Goal: Task Accomplishment & Management: Use online tool/utility

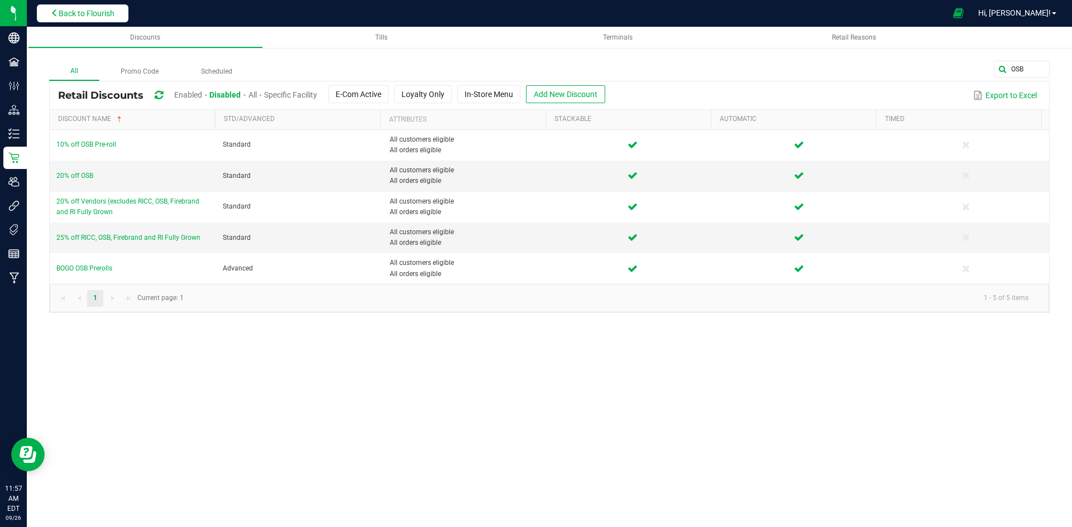
click at [87, 10] on span "Back to Flourish" at bounding box center [87, 13] width 56 height 9
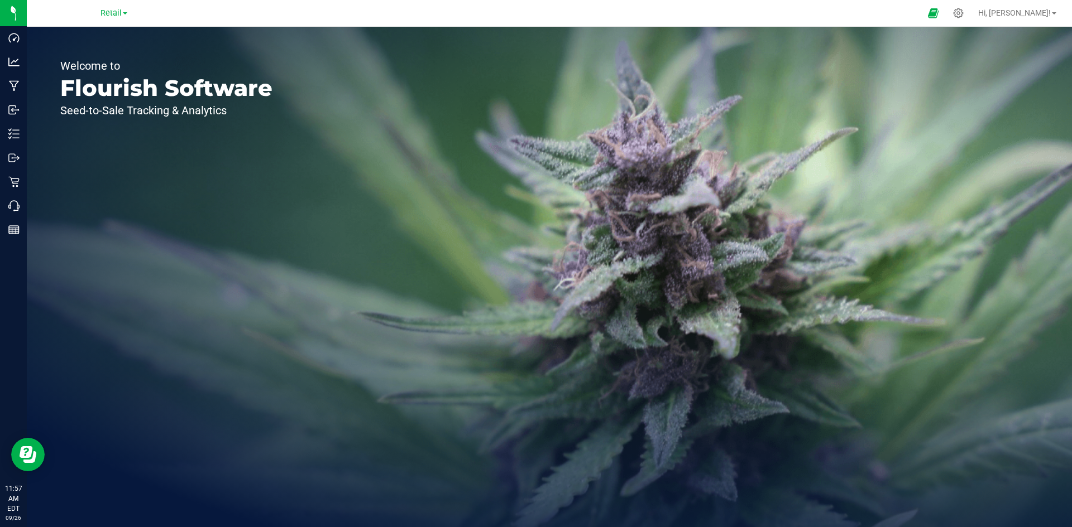
click at [123, 20] on div "Retail" at bounding box center [113, 12] width 163 height 17
click at [122, 15] on link "Retail" at bounding box center [113, 12] width 27 height 11
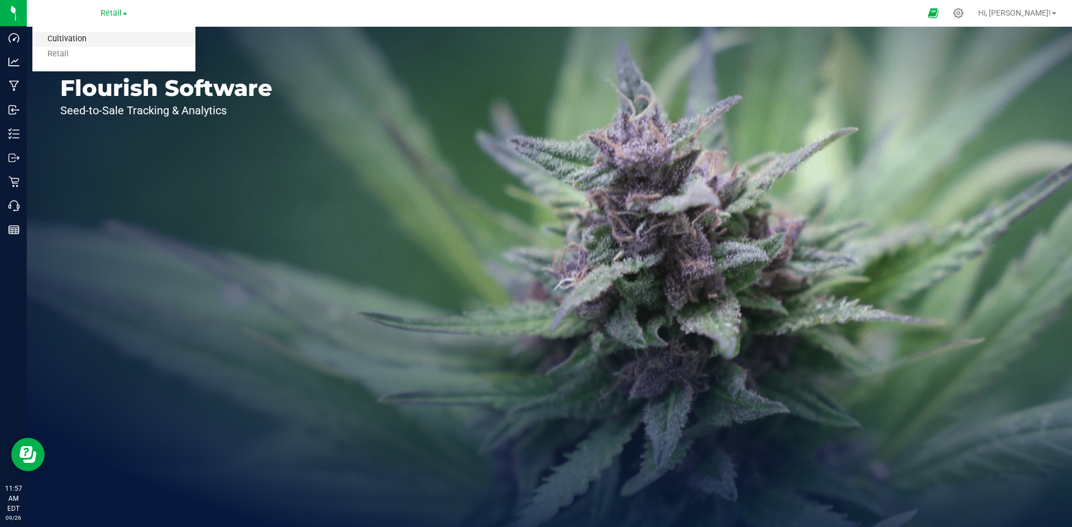
click at [113, 44] on link "Cultivation" at bounding box center [113, 39] width 163 height 15
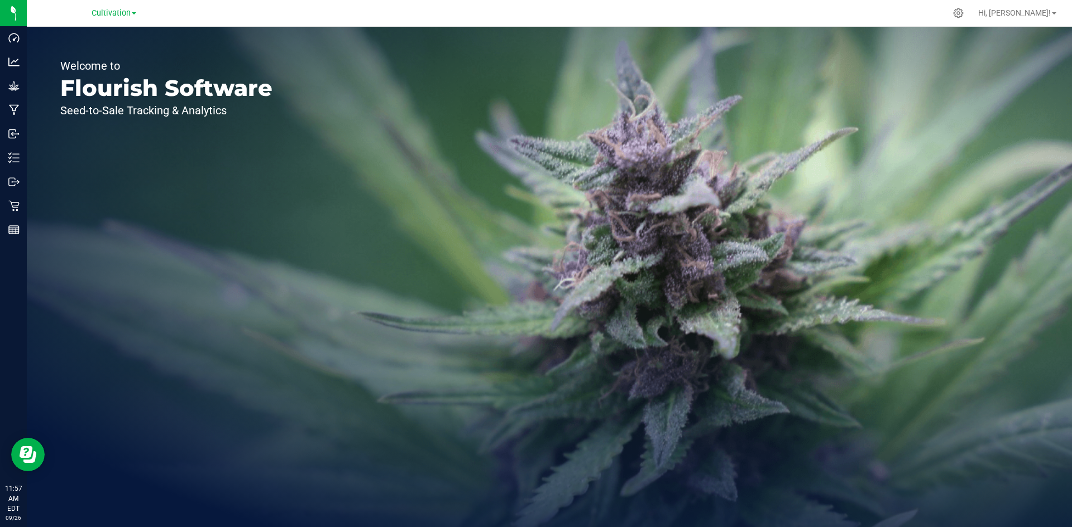
click at [121, 20] on div "Cultivation Cultivation Retail" at bounding box center [114, 12] width 45 height 13
click at [123, 15] on span "Cultivation" at bounding box center [111, 13] width 39 height 10
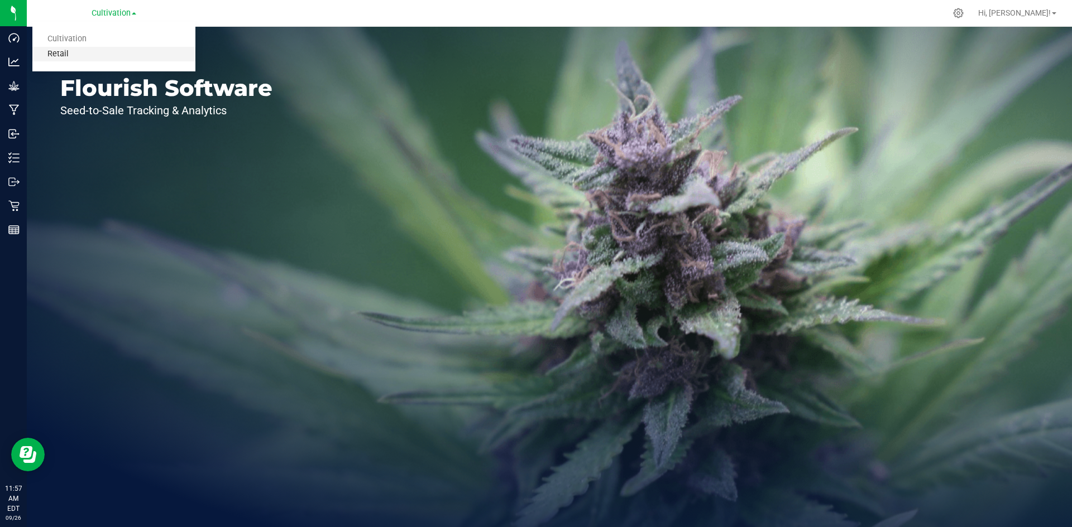
click at [88, 48] on link "Retail" at bounding box center [113, 54] width 163 height 15
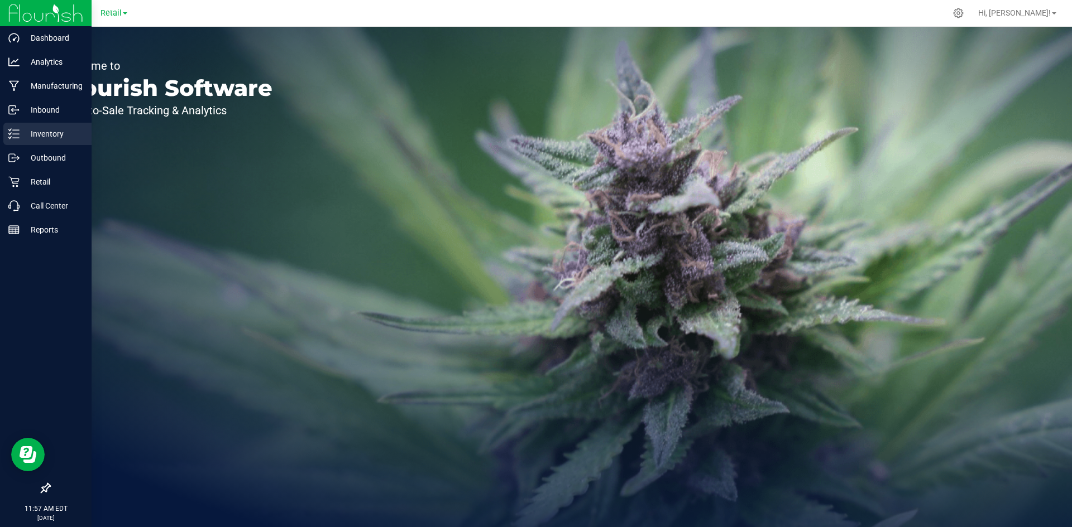
click at [36, 134] on p "Inventory" at bounding box center [53, 133] width 67 height 13
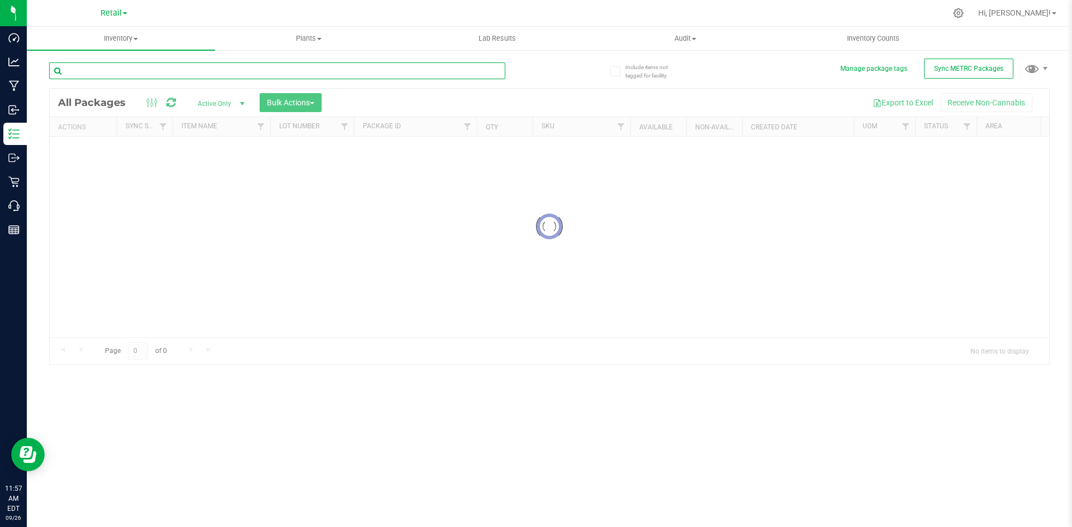
click at [402, 73] on input "text" at bounding box center [277, 71] width 456 height 17
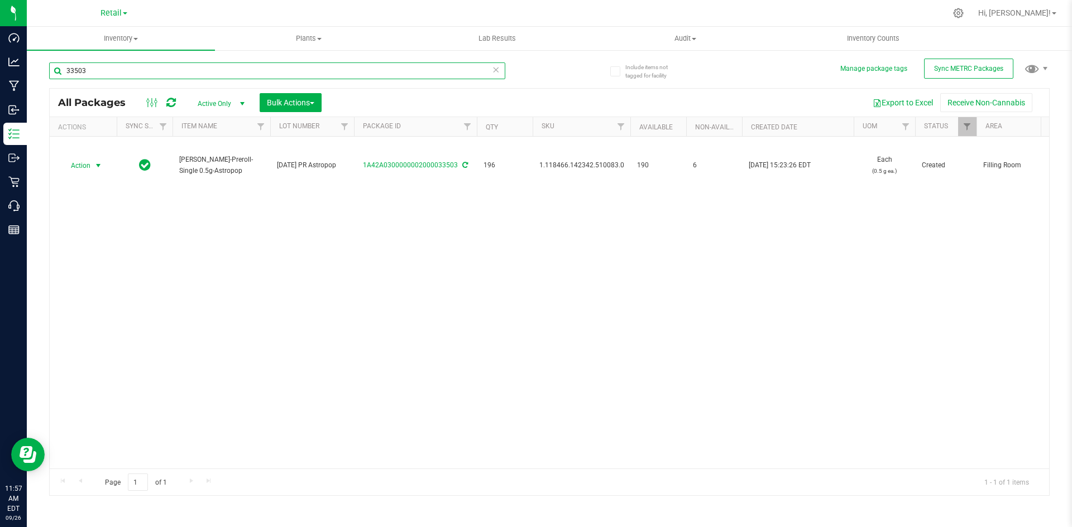
type input "33503"
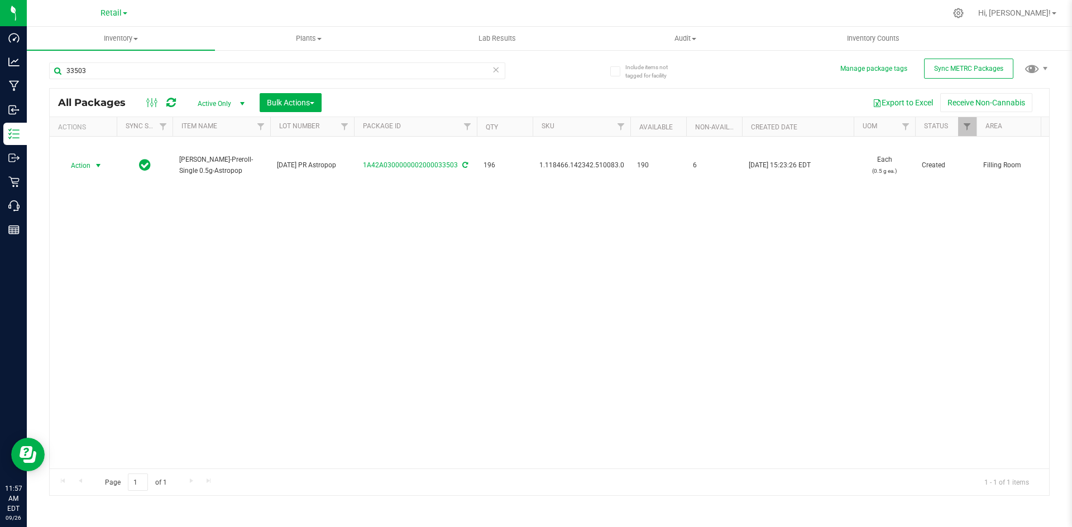
click at [90, 166] on span "Action" at bounding box center [76, 166] width 30 height 16
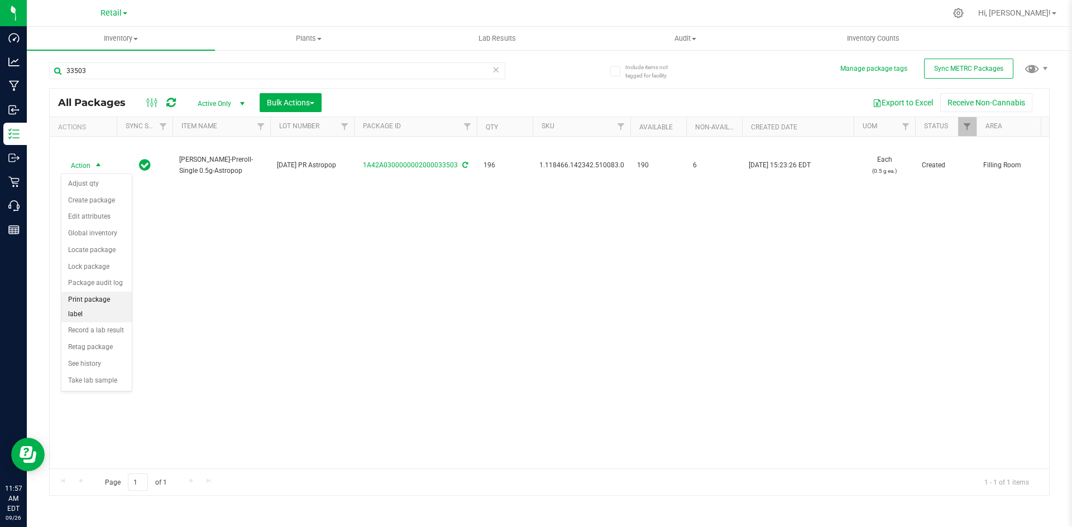
click at [89, 308] on li "Print package label" at bounding box center [96, 307] width 70 height 31
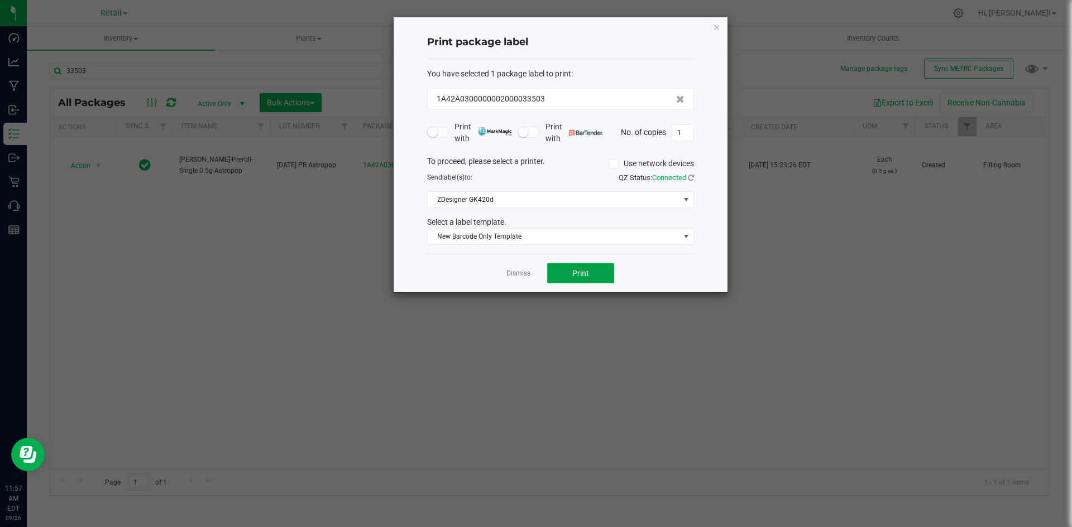
click at [583, 270] on span "Print" at bounding box center [580, 273] width 17 height 9
